Goal: Use online tool/utility: Utilize a website feature to perform a specific function

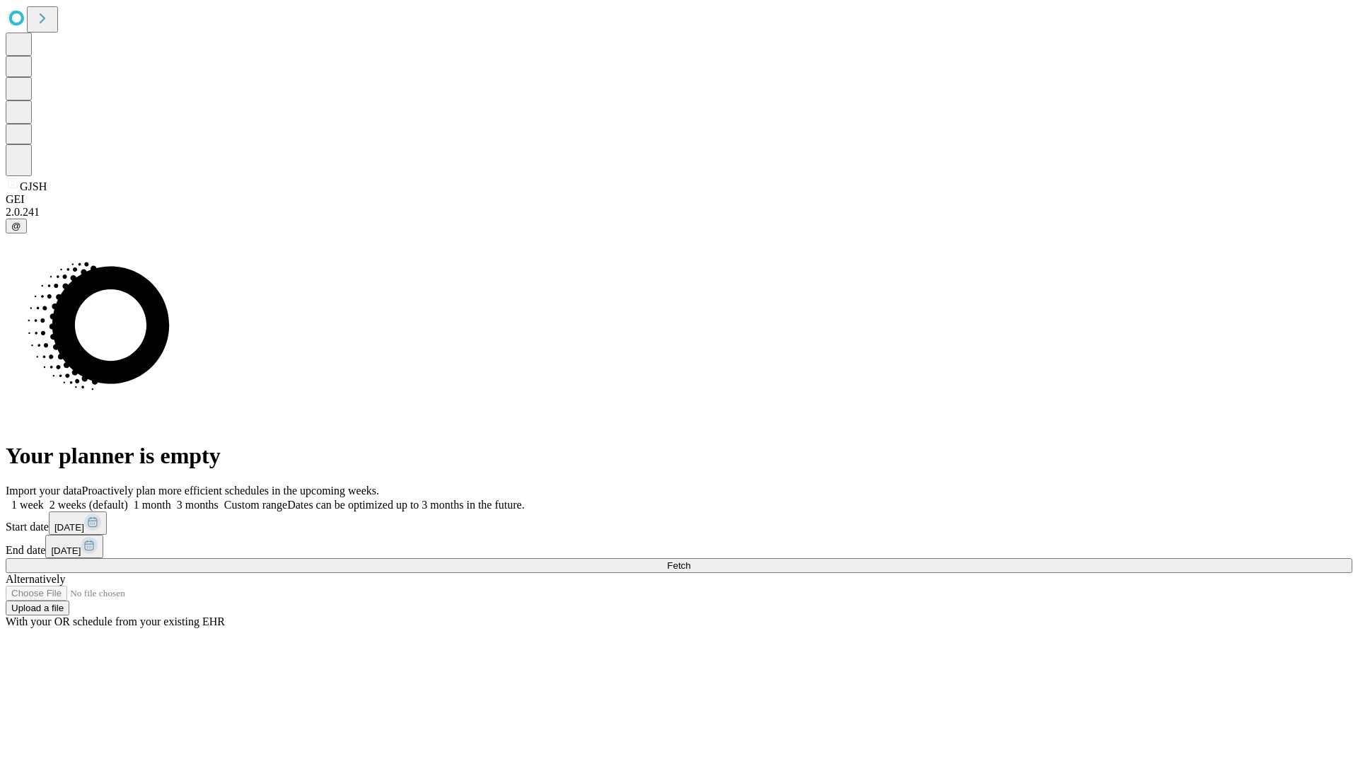
click at [690, 560] on span "Fetch" at bounding box center [678, 565] width 23 height 11
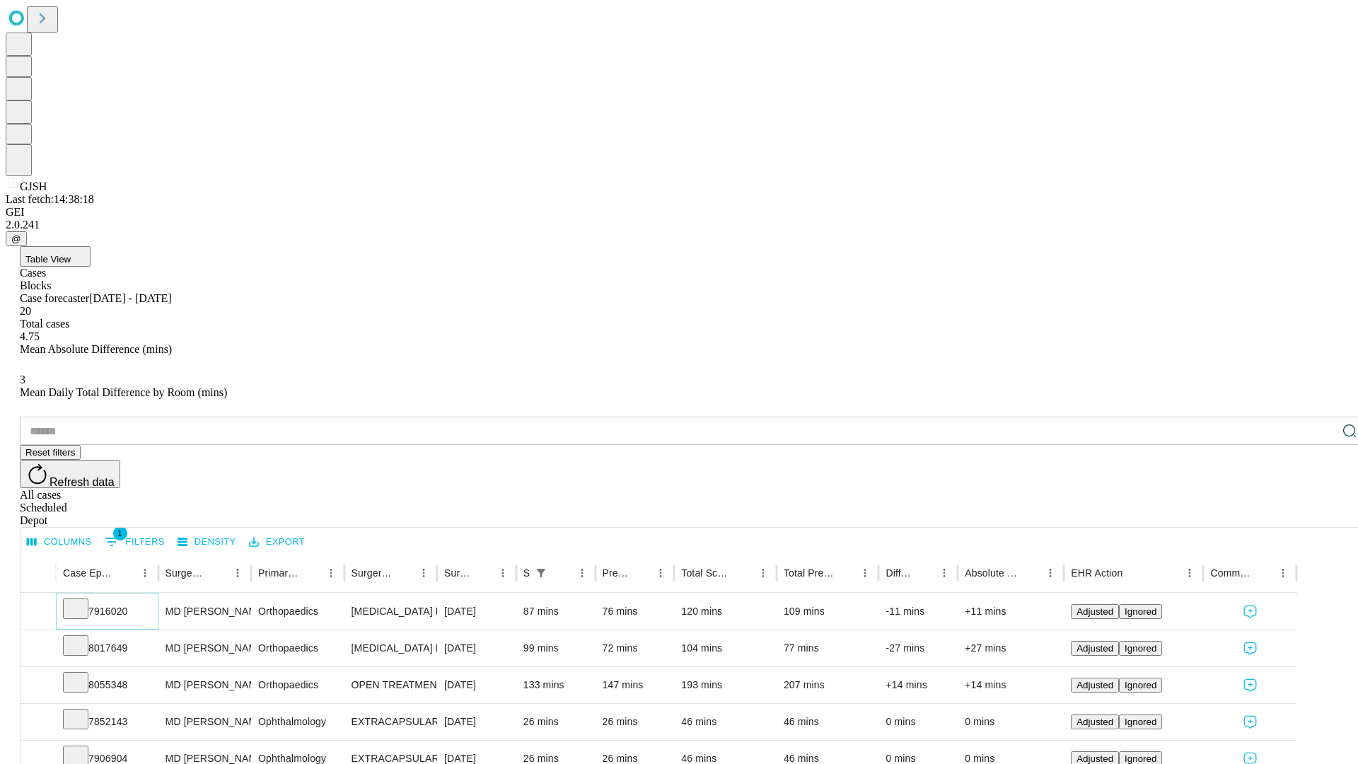
click at [83, 600] on icon at bounding box center [76, 607] width 14 height 14
